Goal: Use online tool/utility

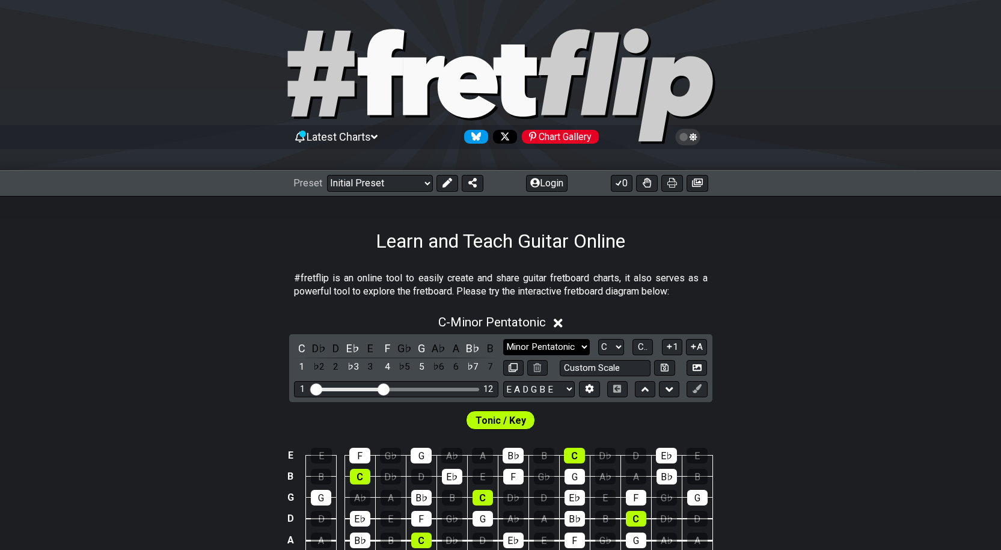
click at [553, 345] on select "Minor Pentatonic Click to edit Minor Pentatonic Major Pentatonic Minor Blues Ma…" at bounding box center [546, 347] width 87 height 16
select select "Major"
click at [503, 339] on select "Minor Pentatonic Click to edit Minor Pentatonic Major Pentatonic Minor Blues Ma…" at bounding box center [546, 347] width 87 height 16
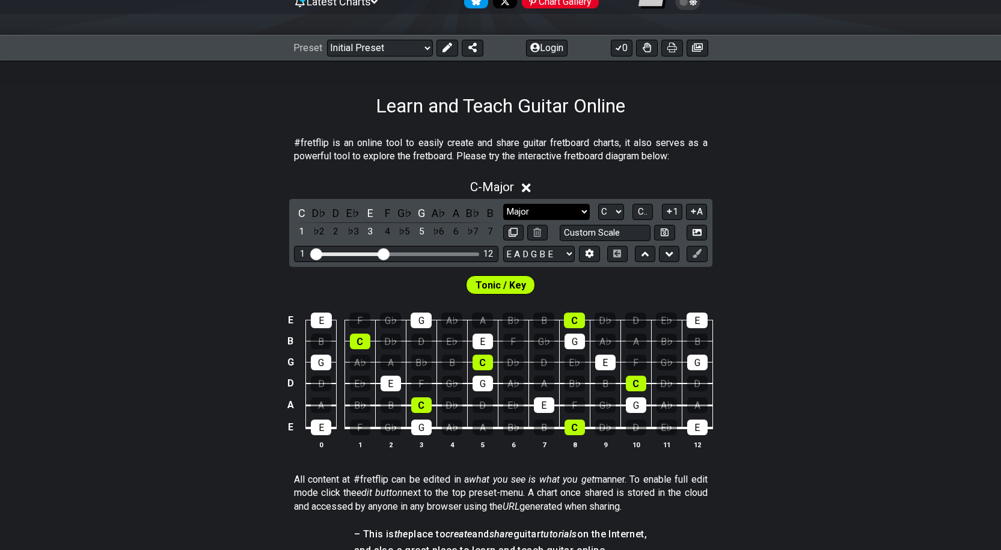
scroll to position [136, 0]
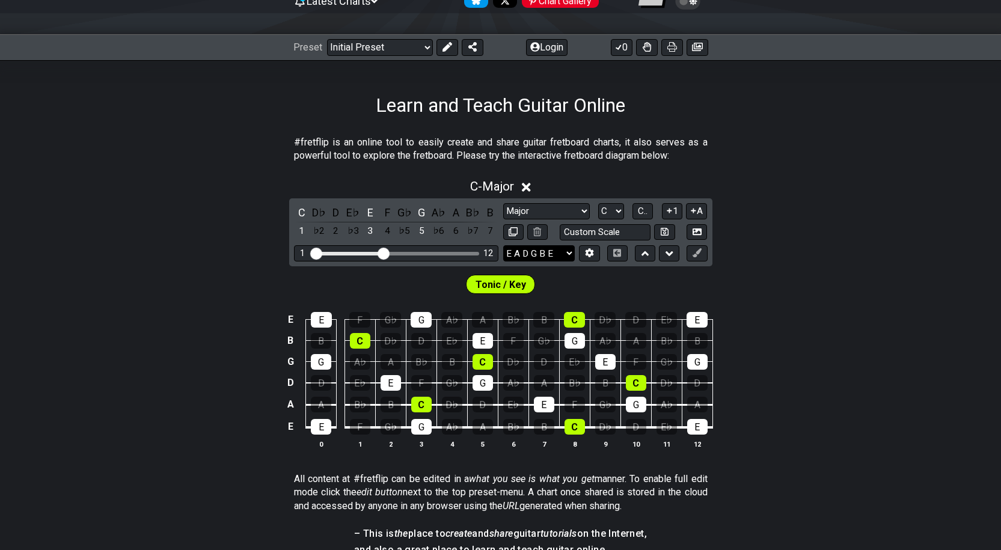
click at [529, 250] on select "E A D G B E E A D G B E E A D G B E B E A D F♯ B A D G C E A D A D G B E E♭ A♭ …" at bounding box center [539, 253] width 72 height 16
select select "E A D G"
click at [503, 245] on select "E A D G B E E A D G B E E A D G B E B E A D F♯ B A D G C E A D A D G B E E♭ A♭ …" at bounding box center [539, 253] width 72 height 16
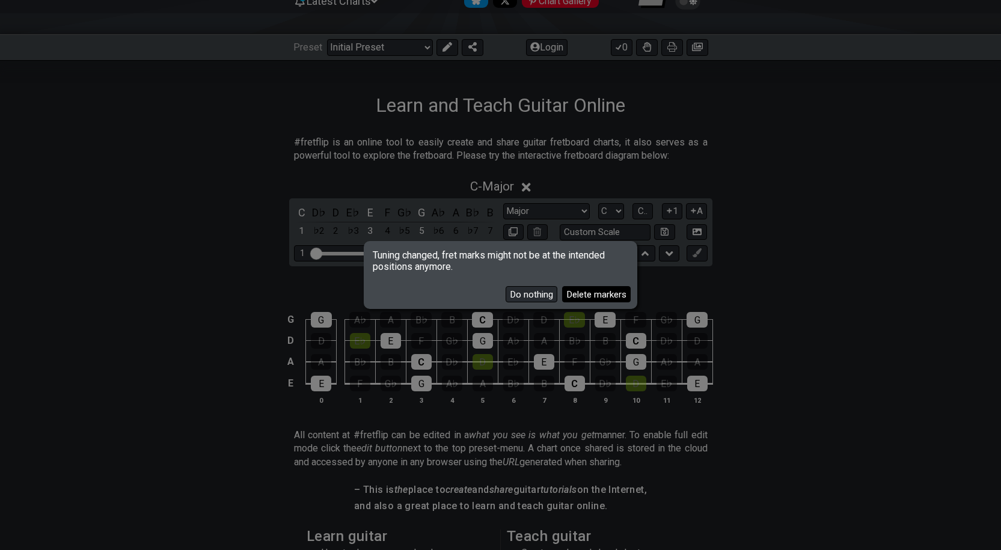
click at [563, 291] on button "Delete markers" at bounding box center [596, 294] width 69 height 16
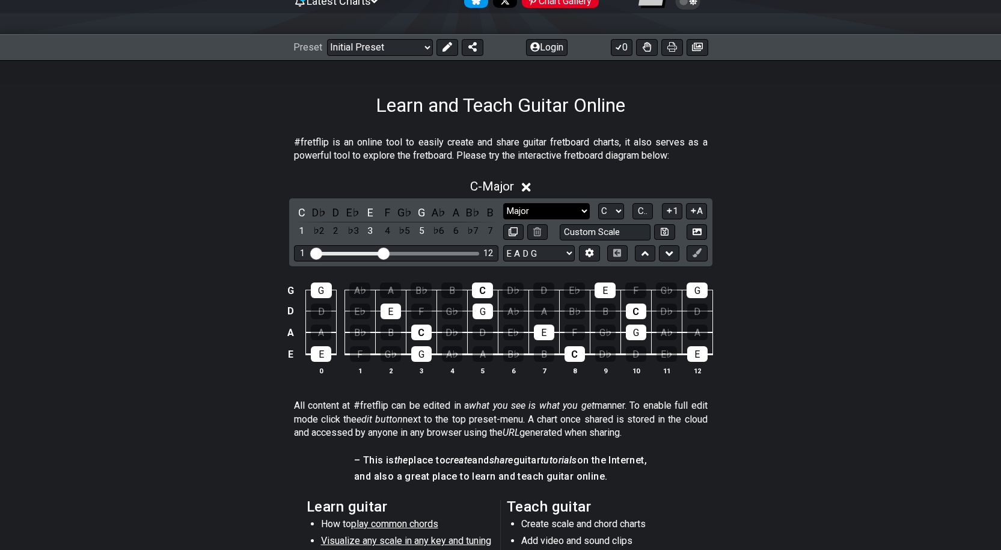
click at [538, 210] on select "Minor Pentatonic Click to edit Minor Pentatonic Major Pentatonic Minor Blues Ma…" at bounding box center [546, 211] width 87 height 16
select select "Minor"
click at [503, 203] on select "Minor Pentatonic Click to edit Minor Pentatonic Major Pentatonic Minor Blues Ma…" at bounding box center [546, 211] width 87 height 16
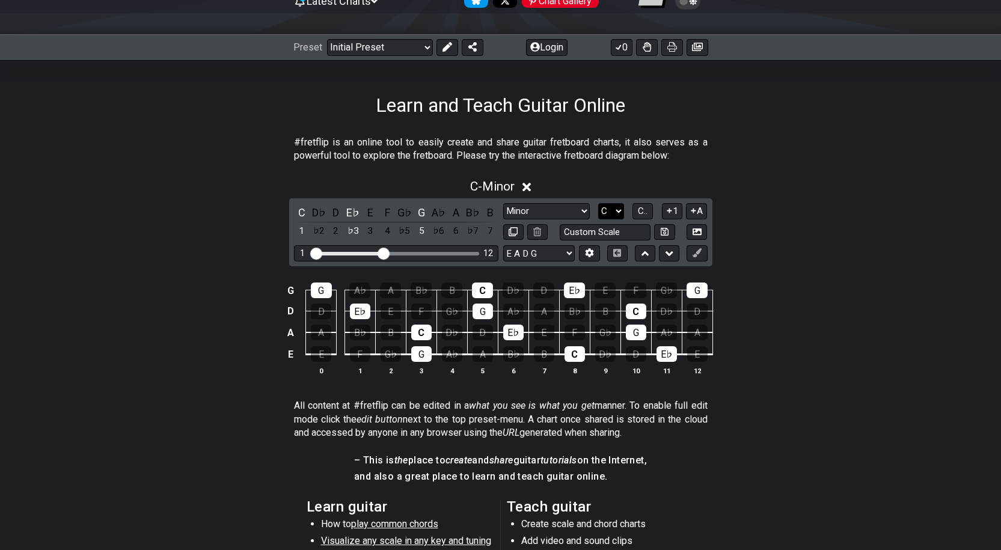
click at [618, 212] on select "A♭ A A♯ B♭ B C C♯ D♭ D D♯ E♭ E F F♯ G♭ G G♯" at bounding box center [611, 211] width 26 height 16
select select "G"
click at [598, 203] on select "A♭ A A♯ B♭ B C C♯ D♭ D D♯ E♭ E F F♯ G♭ G G♯" at bounding box center [611, 211] width 26 height 16
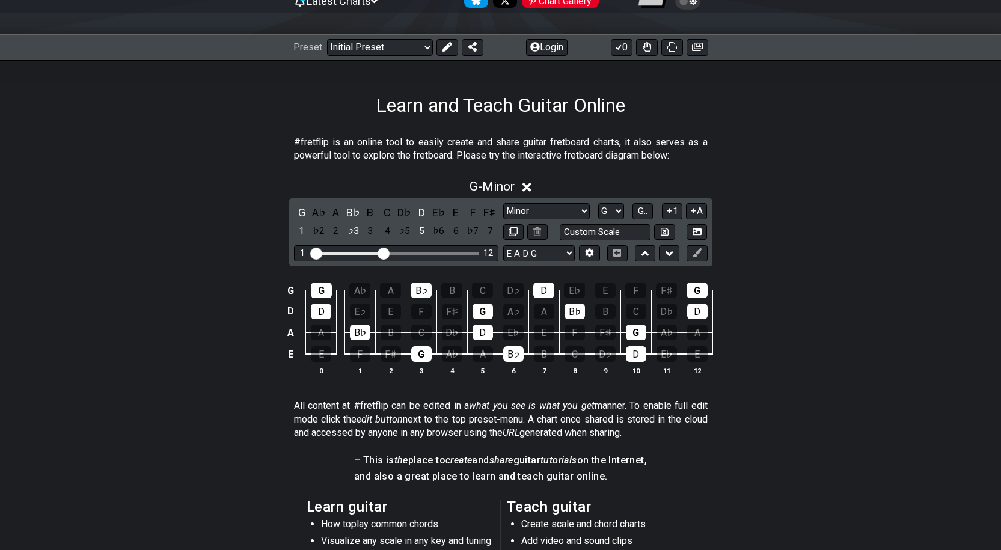
click at [780, 208] on div "G - Minor G A♭ A B♭ B C D♭ D E♭ E F F♯ 1 ♭2 2 ♭3 3 4 ♭5 5 ♭6 6 ♭7 7 Minor Penta…" at bounding box center [500, 282] width 1001 height 220
